Goal: Task Accomplishment & Management: Use online tool/utility

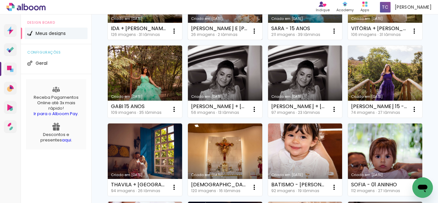
scroll to position [128, 0]
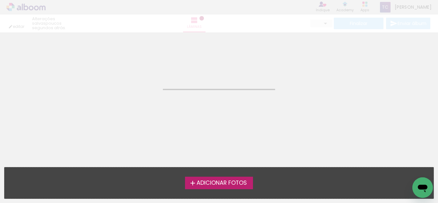
click at [132, 62] on neon-animatable "Confirmar Cancelar" at bounding box center [219, 64] width 438 height 65
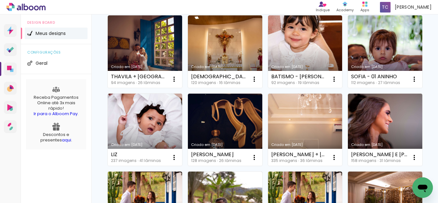
scroll to position [224, 0]
